Goal: Navigation & Orientation: Find specific page/section

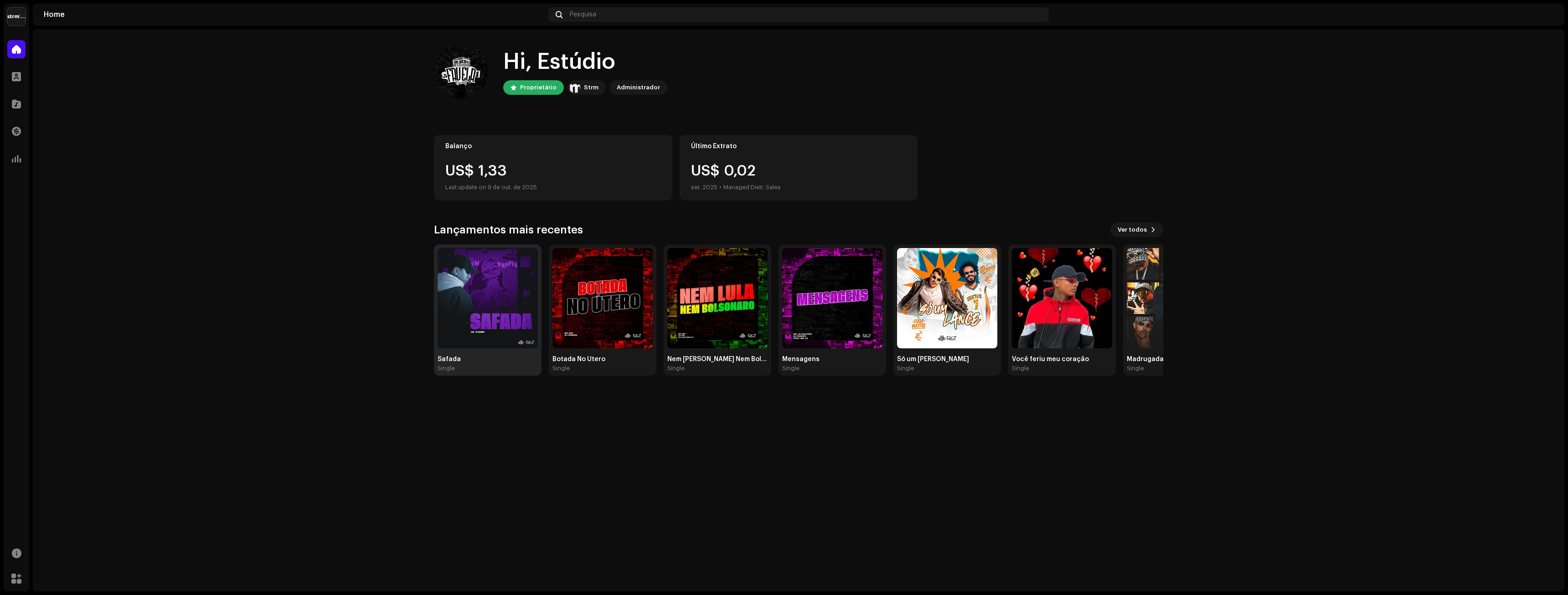
click at [500, 316] on img at bounding box center [488, 298] width 100 height 100
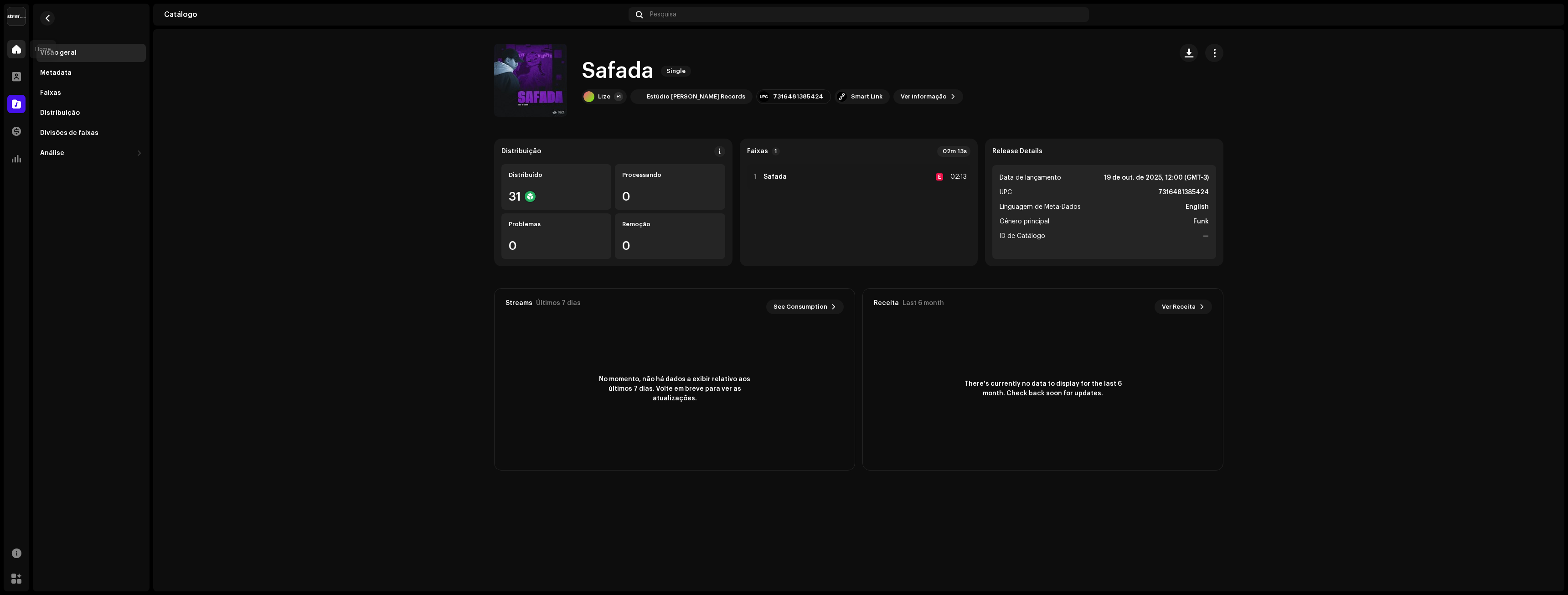
click at [13, 48] on span at bounding box center [16, 49] width 9 height 7
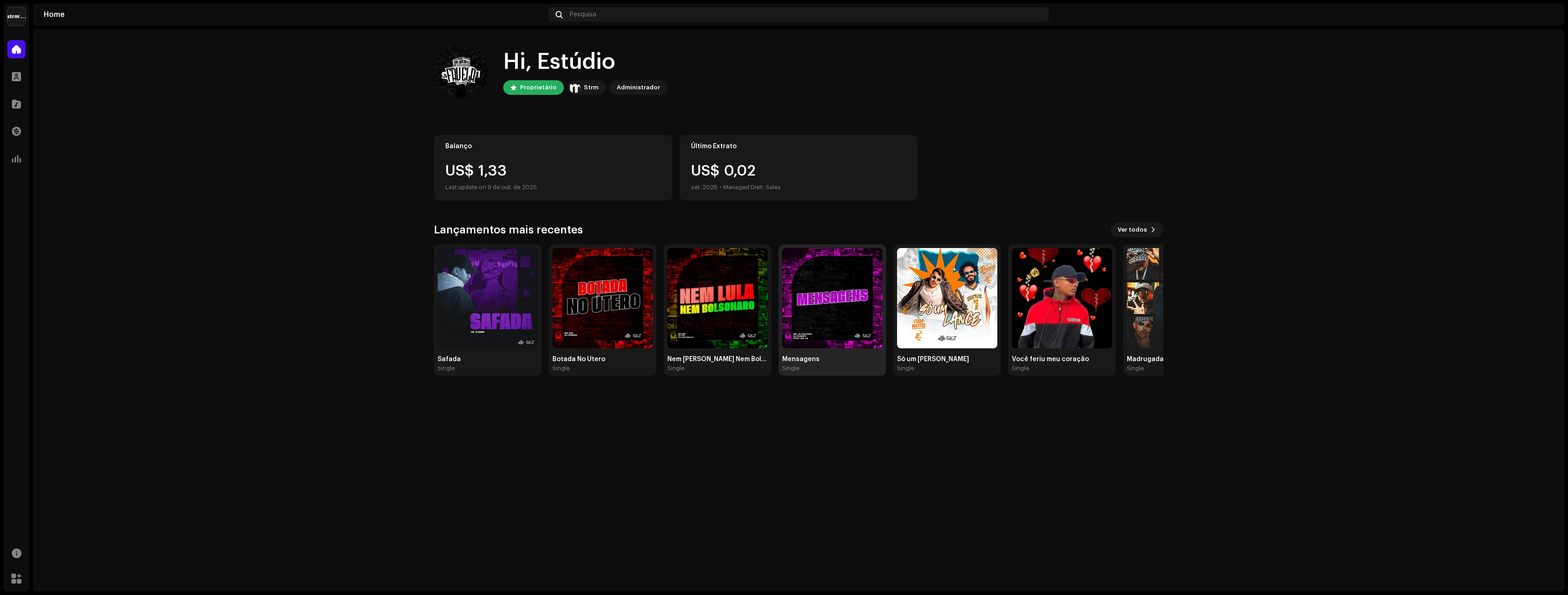
click at [826, 333] on img at bounding box center [833, 298] width 100 height 100
click at [957, 324] on img at bounding box center [947, 298] width 100 height 100
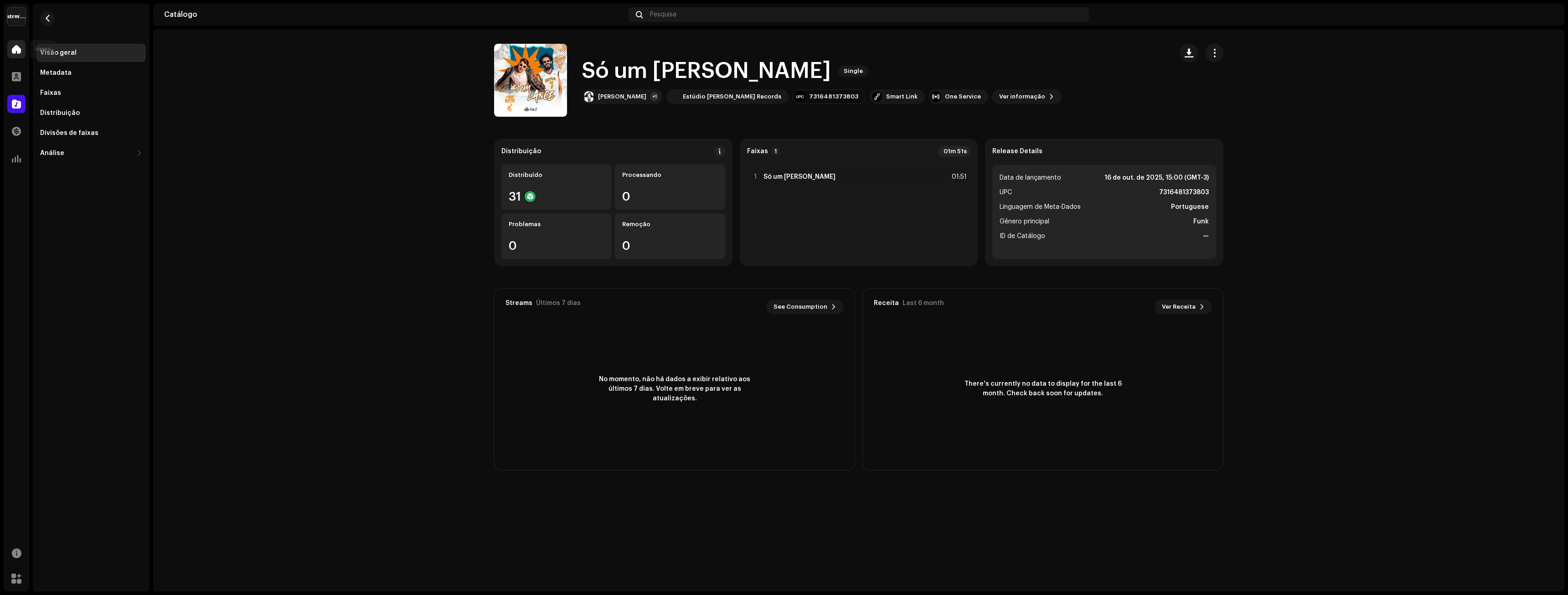
click at [20, 48] on span at bounding box center [16, 49] width 9 height 7
